Goal: Information Seeking & Learning: Check status

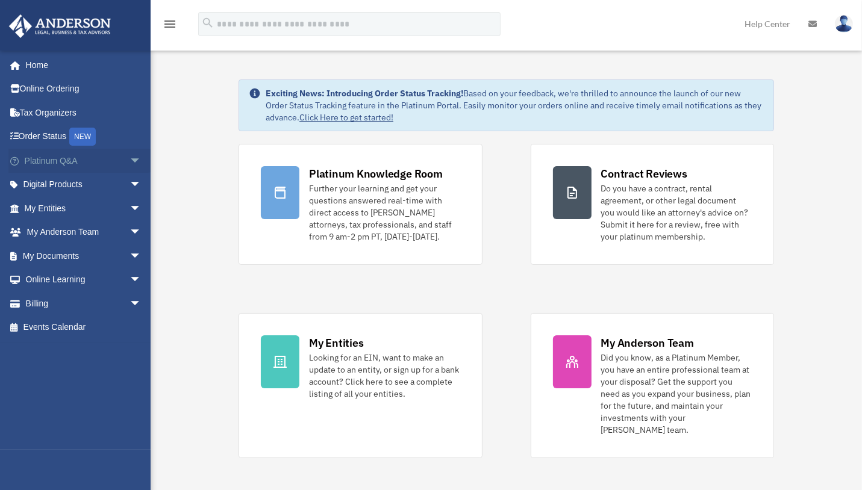
click at [60, 155] on link "Platinum Q&A arrow_drop_down" at bounding box center [83, 161] width 151 height 24
click at [78, 160] on link "Platinum Q&A arrow_drop_down" at bounding box center [83, 161] width 151 height 24
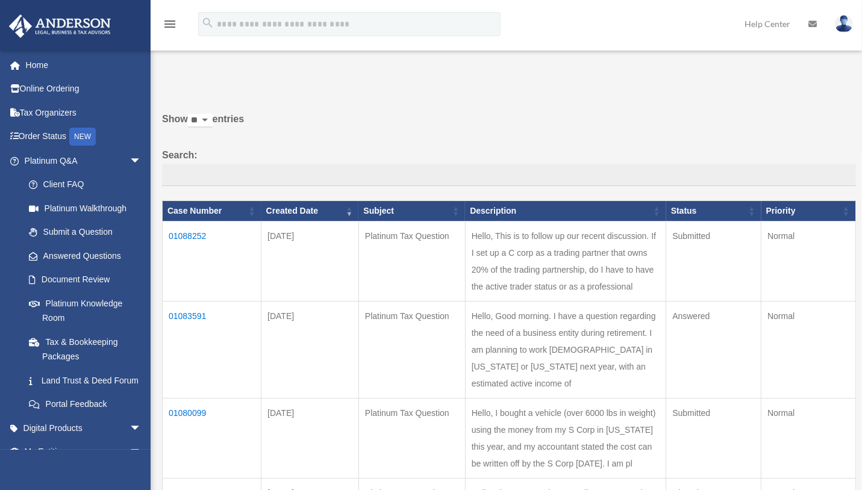
scroll to position [60, 0]
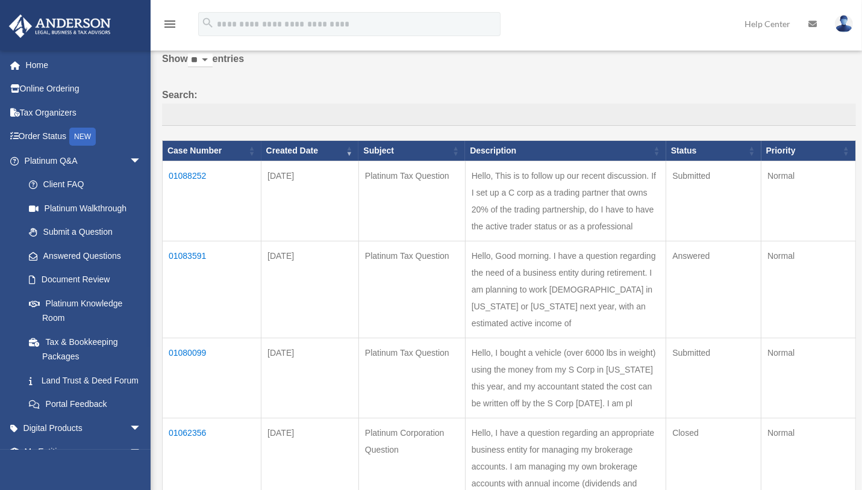
click at [190, 288] on td "01083591" at bounding box center [212, 290] width 99 height 97
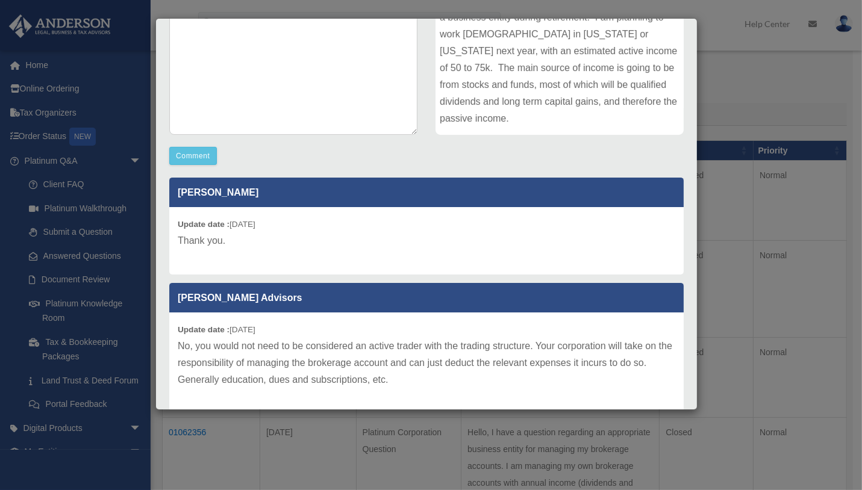
scroll to position [241, 0]
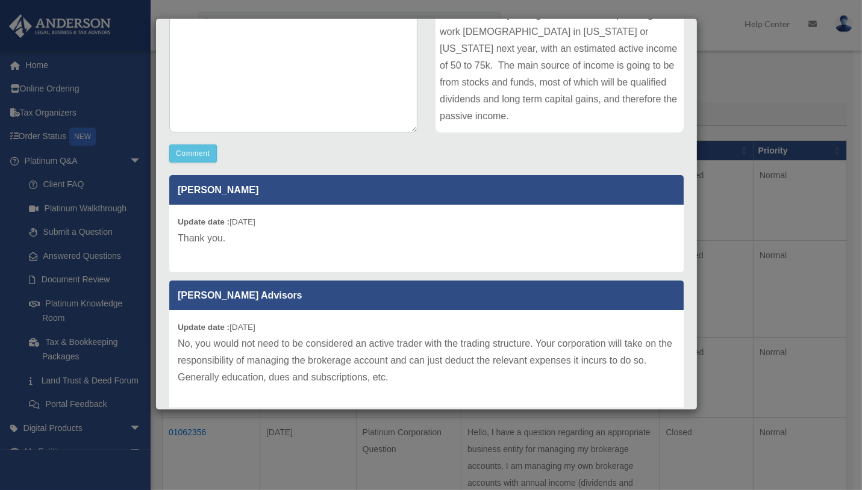
click at [781, 108] on div "Case Detail × Platinum Tax Question Case Number 01083591 Created Date [DATE] St…" at bounding box center [431, 245] width 862 height 490
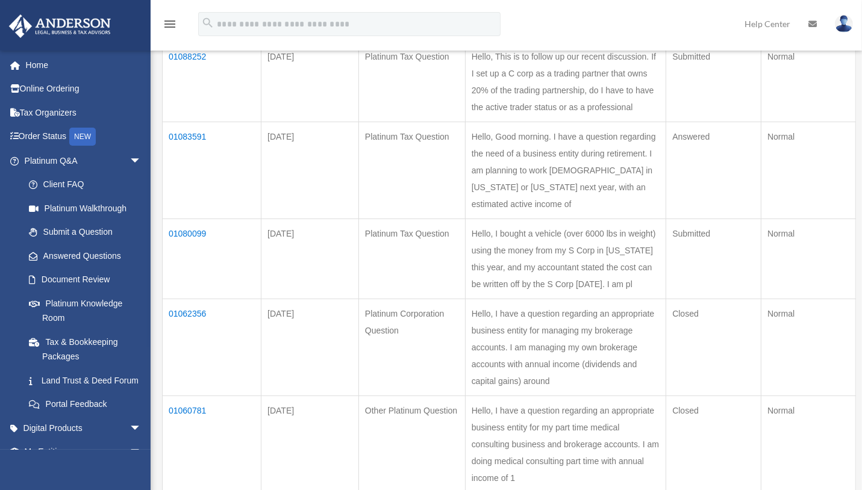
scroll to position [181, 0]
click at [184, 280] on td "01080099" at bounding box center [212, 258] width 99 height 80
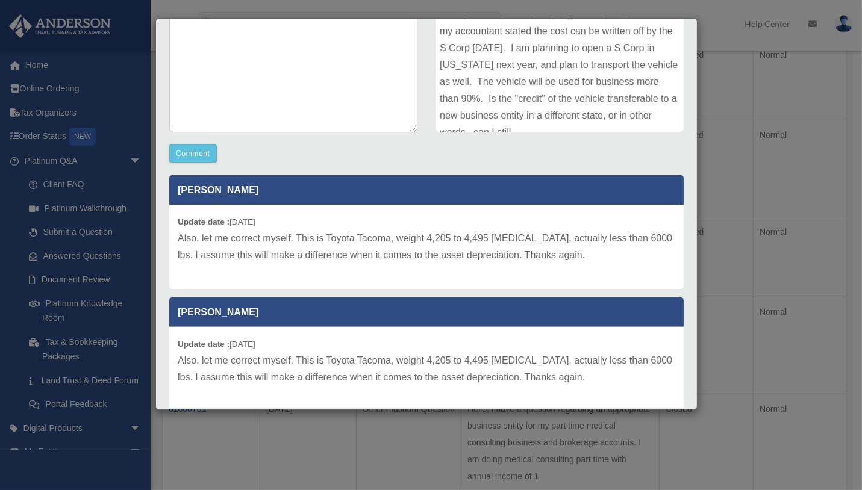
scroll to position [0, 0]
click at [767, 129] on div "Case Detail × Platinum Tax Question Case Number 01080099 Created Date [DATE] St…" at bounding box center [431, 245] width 862 height 490
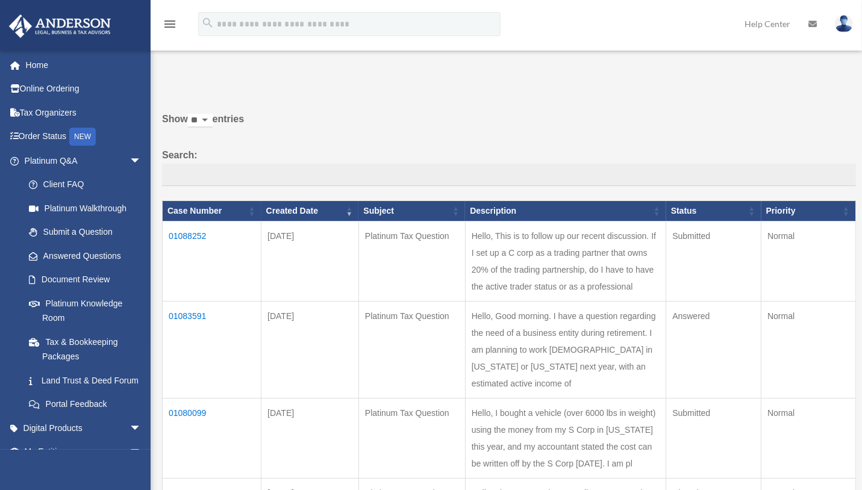
click at [843, 28] on img at bounding box center [844, 23] width 18 height 17
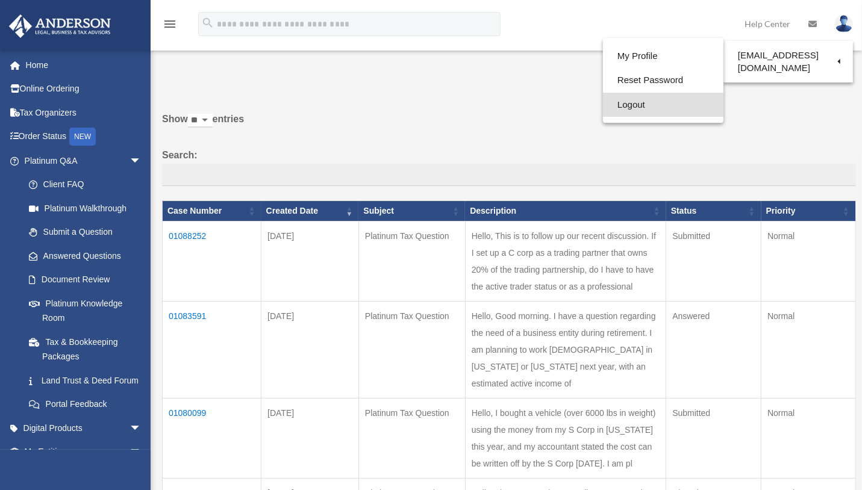
click at [636, 102] on link "Logout" at bounding box center [663, 105] width 120 height 25
